Goal: Check status: Check status

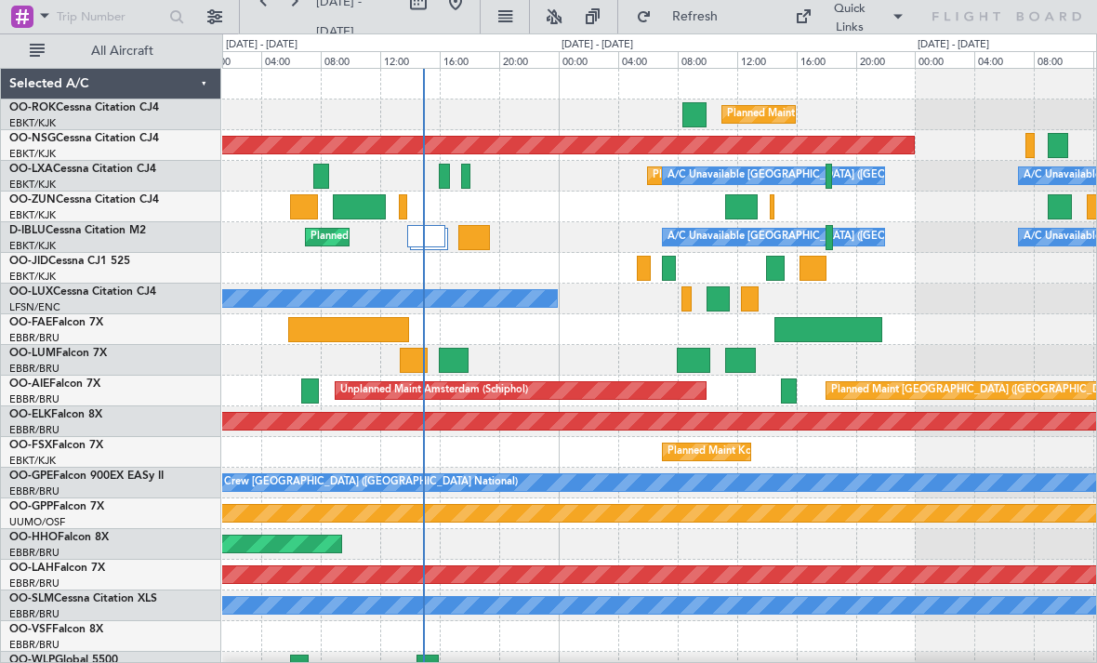
click at [738, 257] on div at bounding box center [659, 268] width 874 height 31
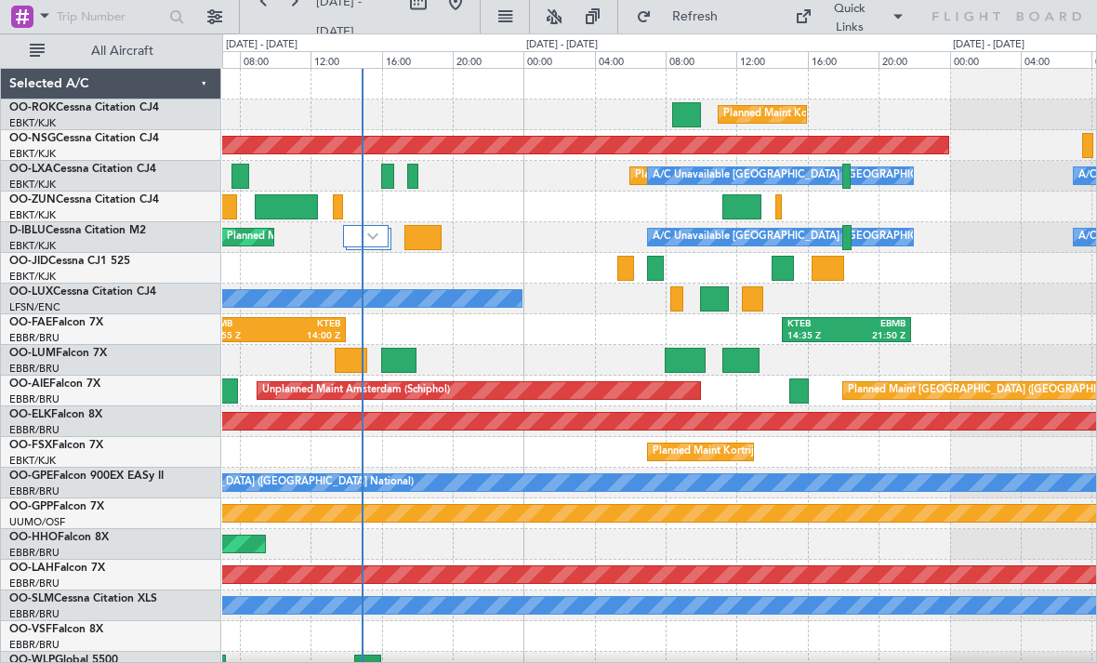
click at [624, 269] on div at bounding box center [625, 268] width 17 height 25
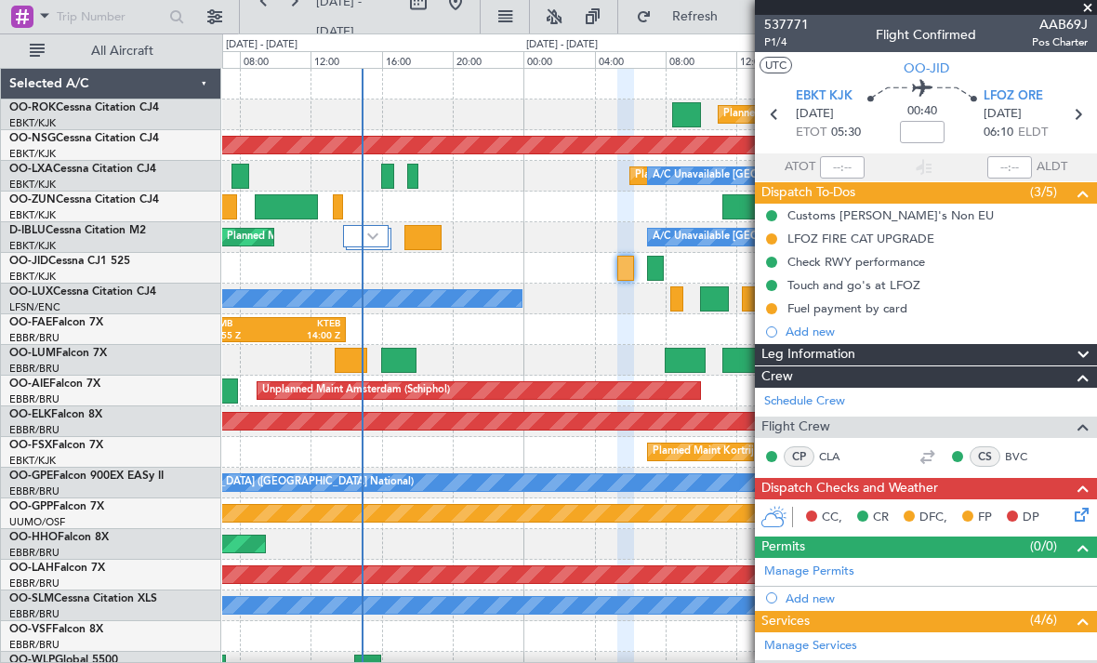
click at [1091, 9] on span at bounding box center [1087, 8] width 19 height 17
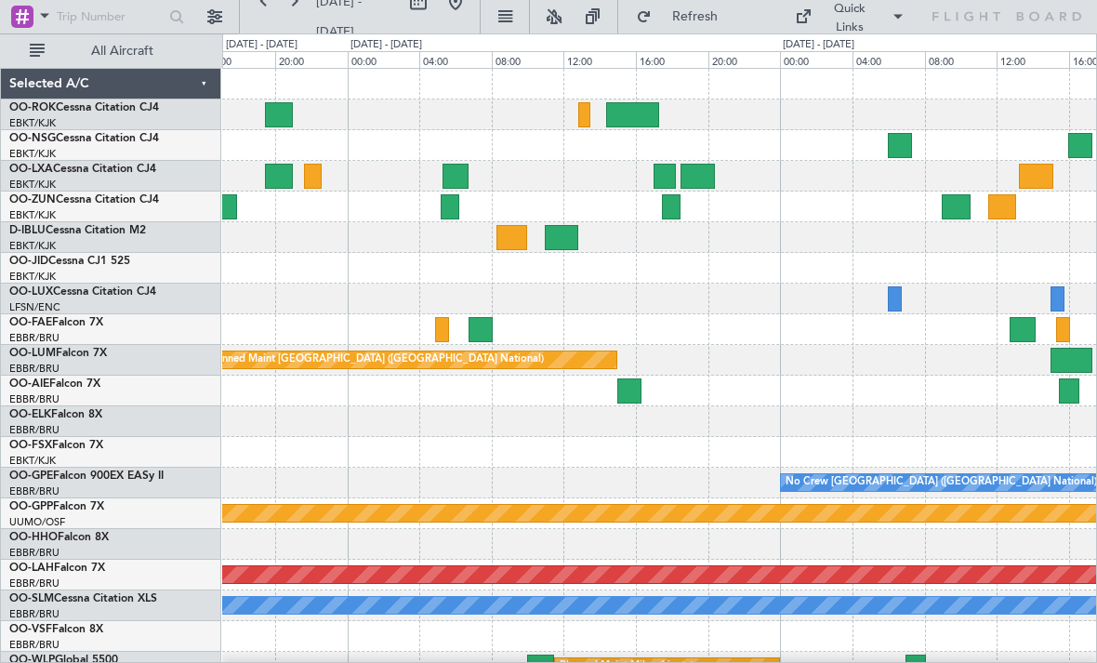
click at [823, 181] on div at bounding box center [659, 176] width 874 height 31
click at [702, 172] on div at bounding box center [697, 176] width 35 height 25
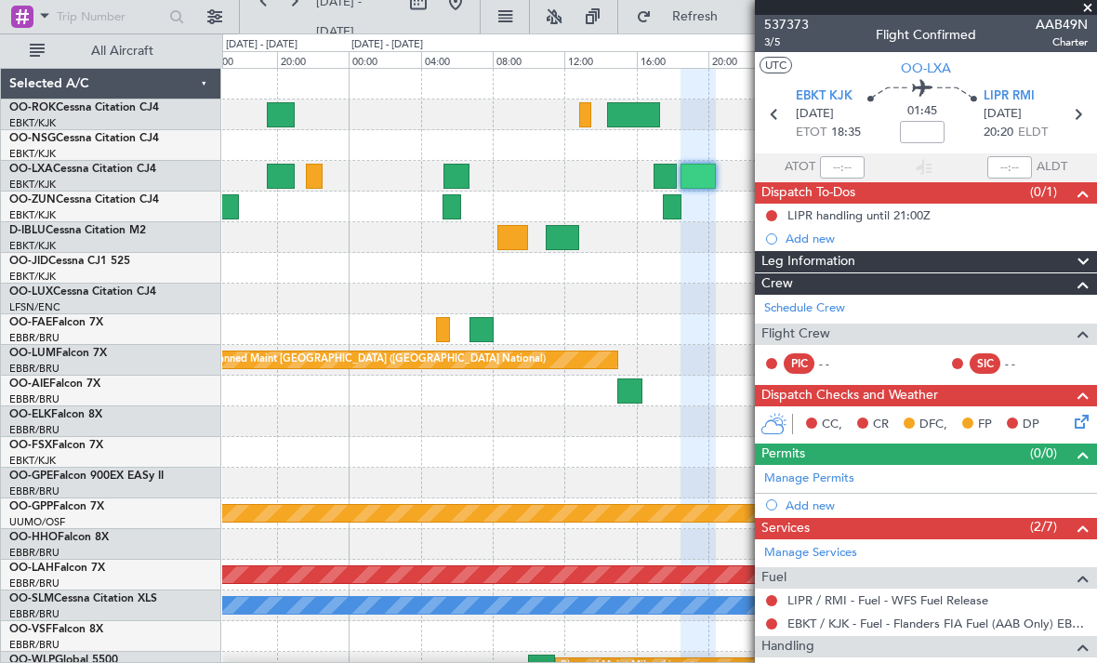
click at [1086, 6] on span at bounding box center [1087, 8] width 19 height 17
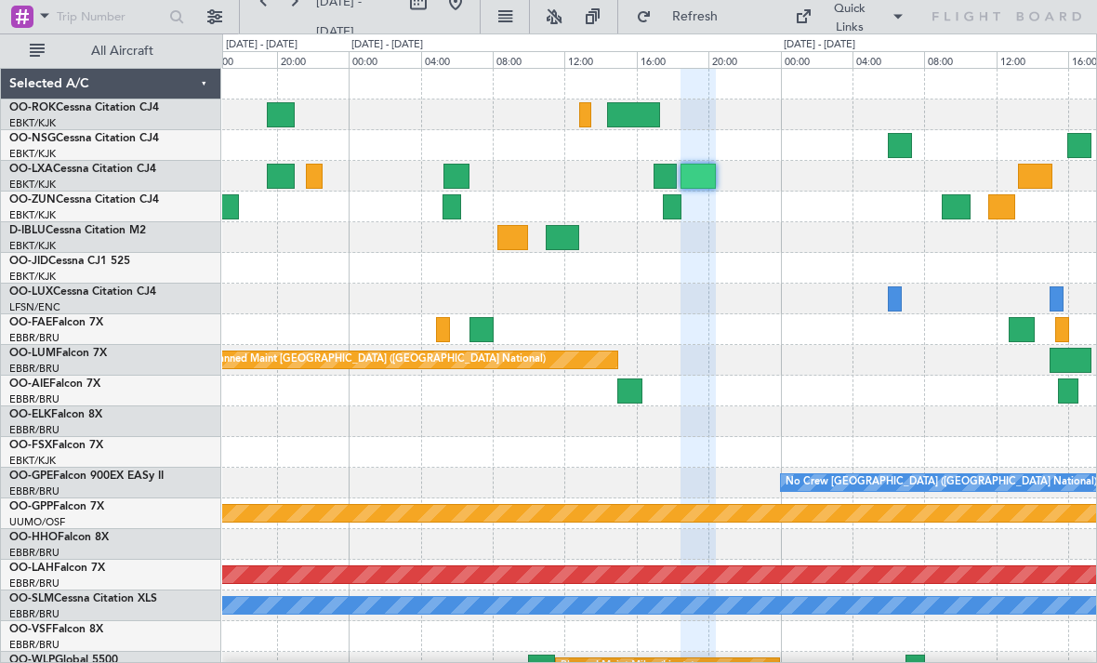
type input "0"
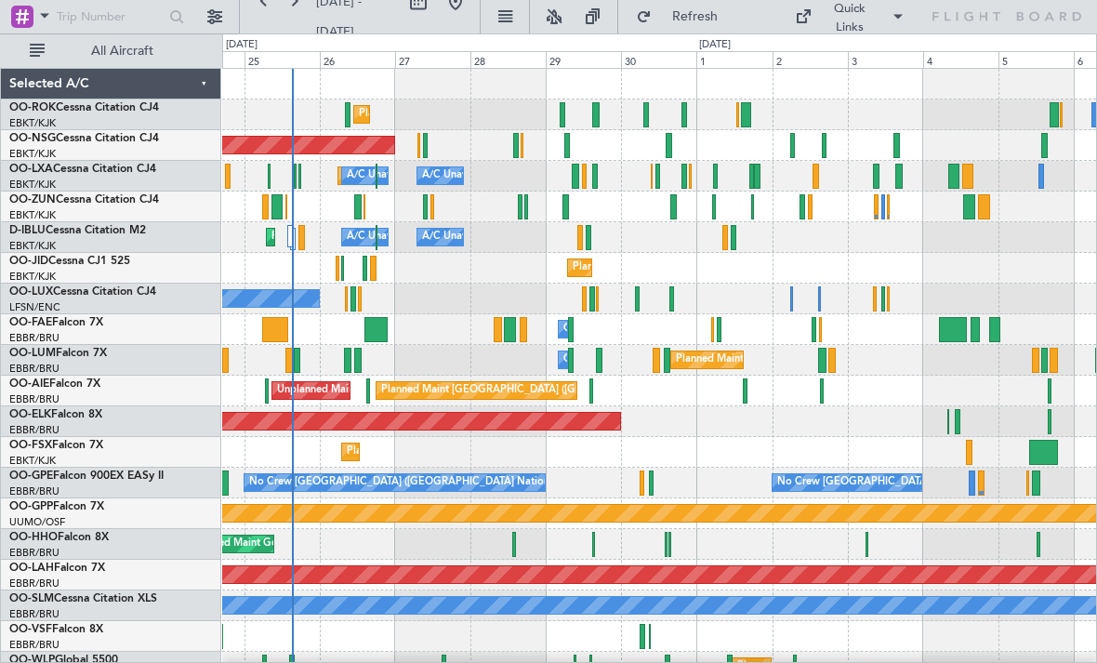
scroll to position [19, 0]
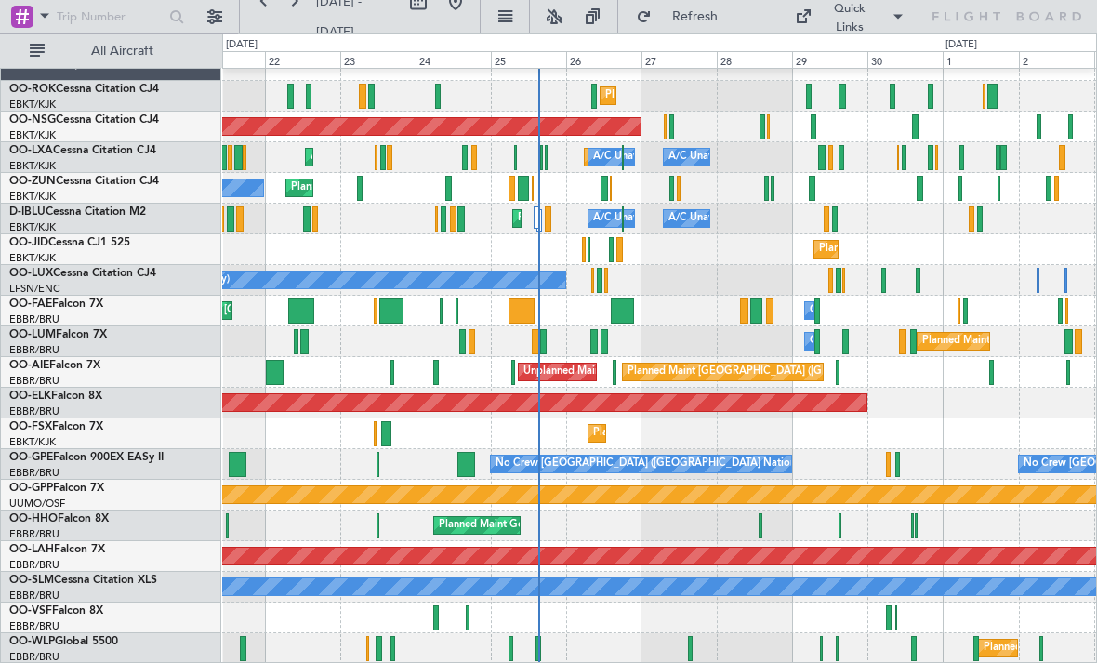
click at [816, 653] on div "Planned Maint Milan (Linate)" at bounding box center [659, 648] width 874 height 31
click at [820, 653] on div at bounding box center [822, 648] width 4 height 25
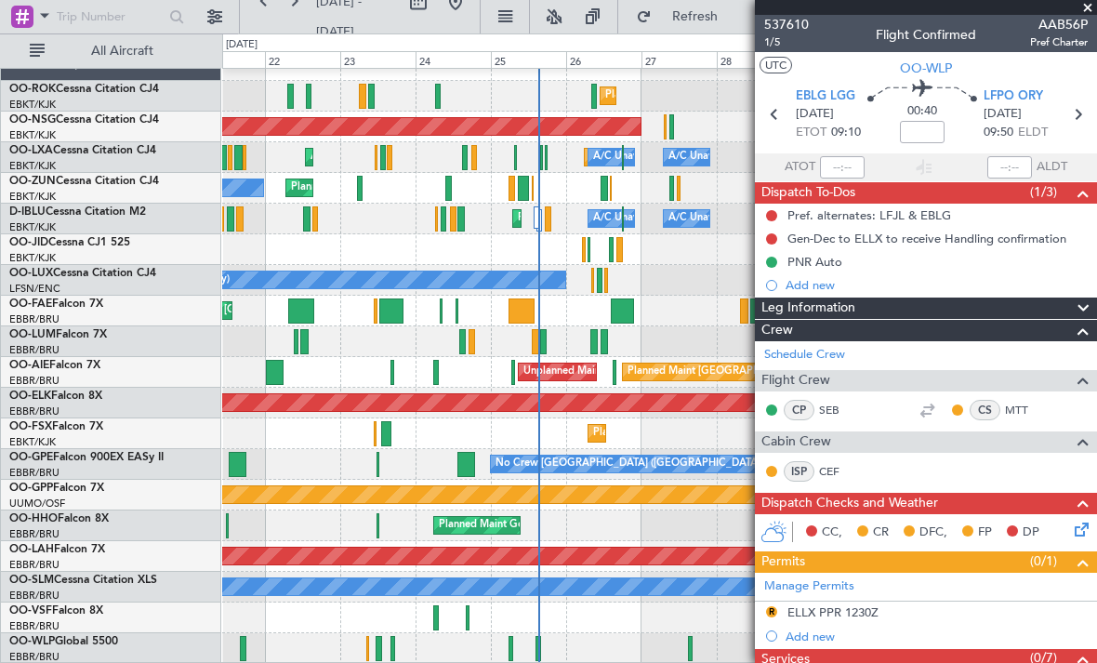
click at [1087, 10] on span at bounding box center [1087, 8] width 19 height 17
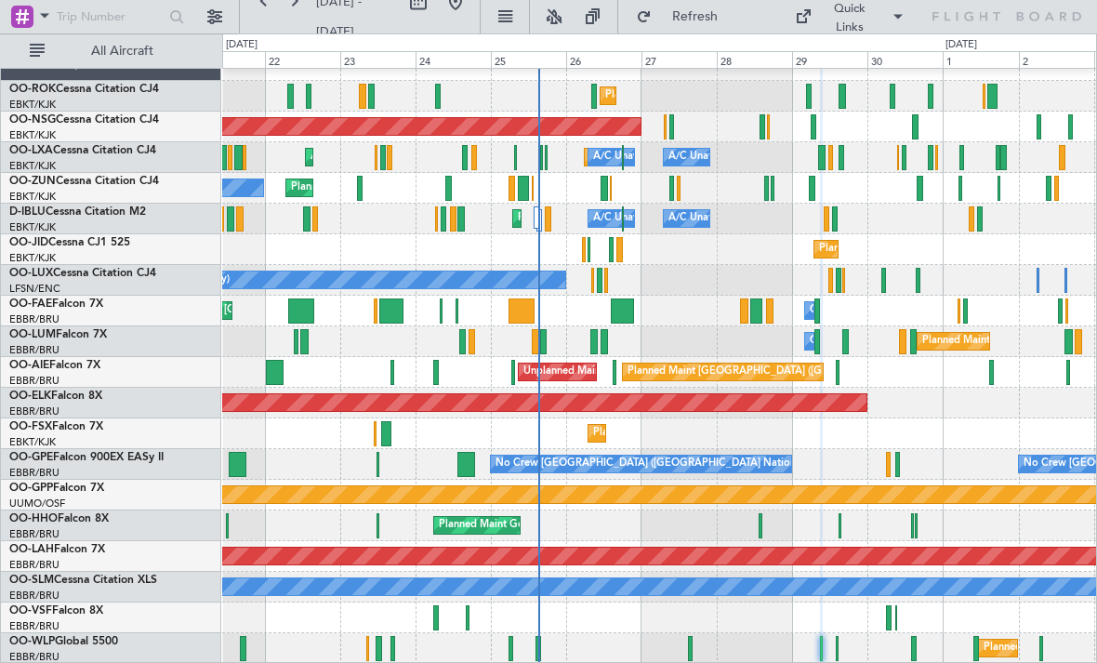
type input "0"
click at [842, 653] on div "Planned Maint Milan (Linate)" at bounding box center [659, 648] width 874 height 31
click at [842, 652] on div "Planned Maint Milan (Linate)" at bounding box center [659, 648] width 874 height 31
click at [838, 647] on div at bounding box center [838, 648] width 4 height 25
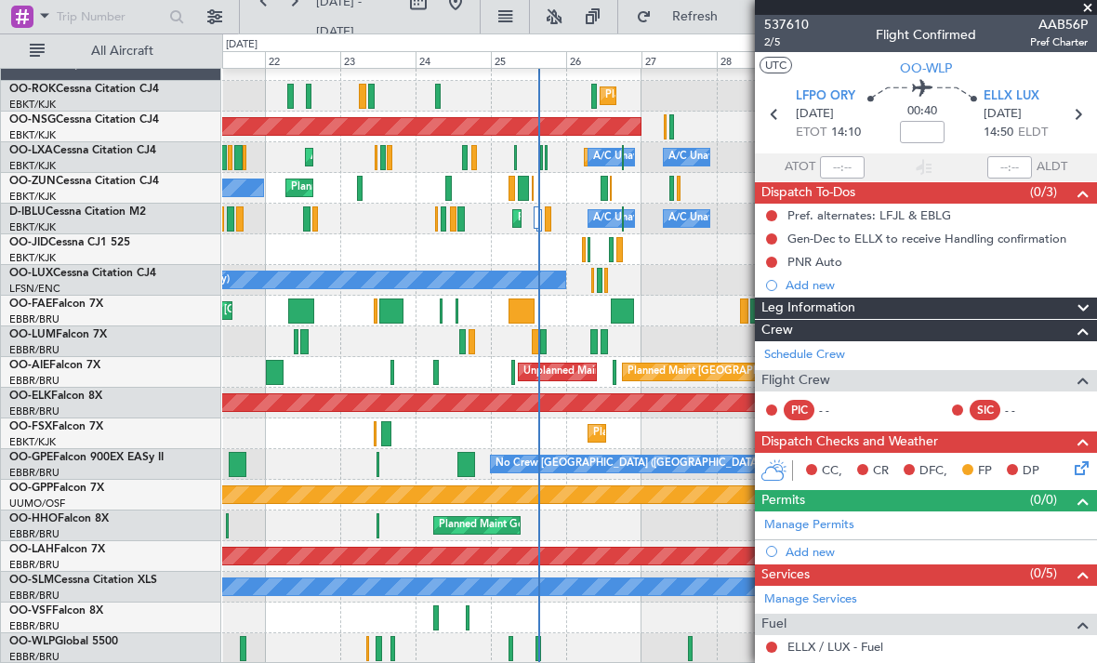
click at [1089, 14] on span at bounding box center [1087, 8] width 19 height 17
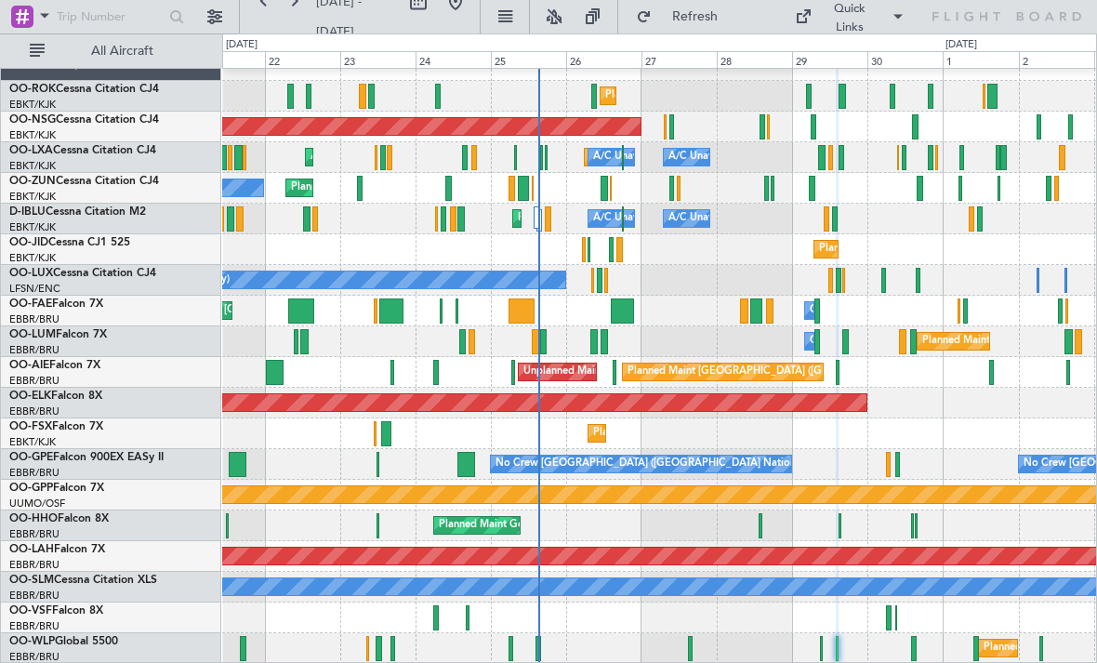
type input "0"
